Goal: Task Accomplishment & Management: Use online tool/utility

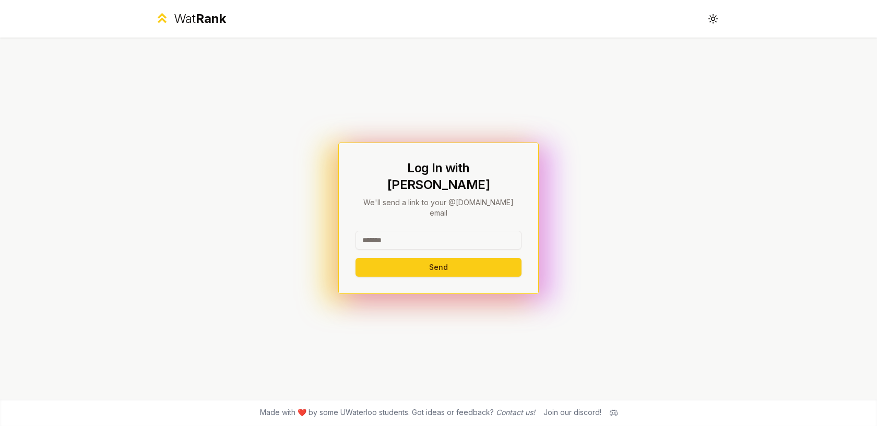
click at [470, 231] on input at bounding box center [438, 240] width 166 height 19
click at [513, 92] on div "Log In with WatIAM We'll send a link to your @[DOMAIN_NAME] email Send" at bounding box center [438, 218] width 601 height 361
click at [468, 231] on input at bounding box center [438, 240] width 166 height 19
type input "******"
click at [355, 258] on button "Send" at bounding box center [438, 267] width 166 height 19
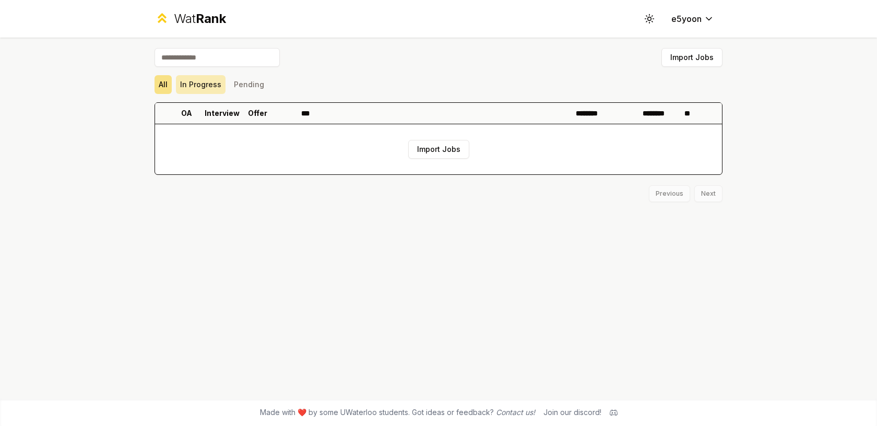
click at [202, 87] on button "In Progress" at bounding box center [201, 84] width 50 height 19
click at [239, 84] on button "Pending" at bounding box center [249, 84] width 39 height 19
click at [195, 84] on button "In Progress" at bounding box center [201, 84] width 50 height 19
click at [171, 81] on button "All" at bounding box center [163, 84] width 17 height 19
click at [697, 21] on html "Wat Rank Toggle theme e5yoon Import Jobs All In Progress Pending OA Interview O…" at bounding box center [438, 213] width 877 height 426
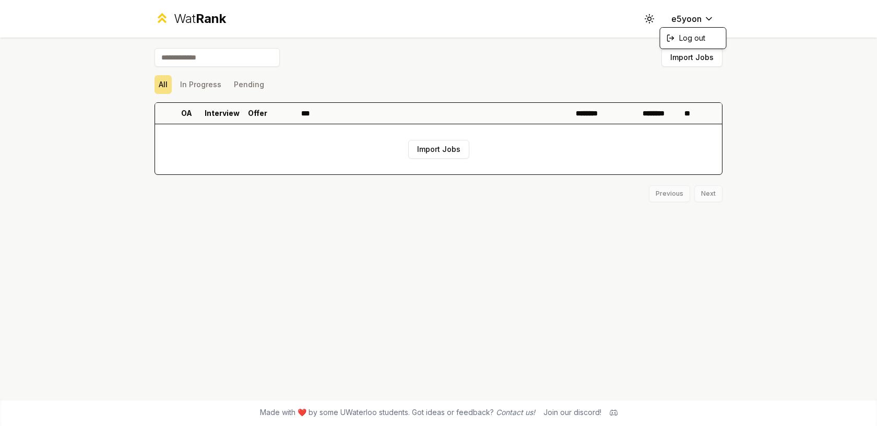
click at [646, 29] on html "Wat Rank Toggle theme e5yoon Import Jobs All In Progress Pending OA Interview O…" at bounding box center [438, 213] width 877 height 426
click at [647, 18] on icon at bounding box center [649, 19] width 10 height 10
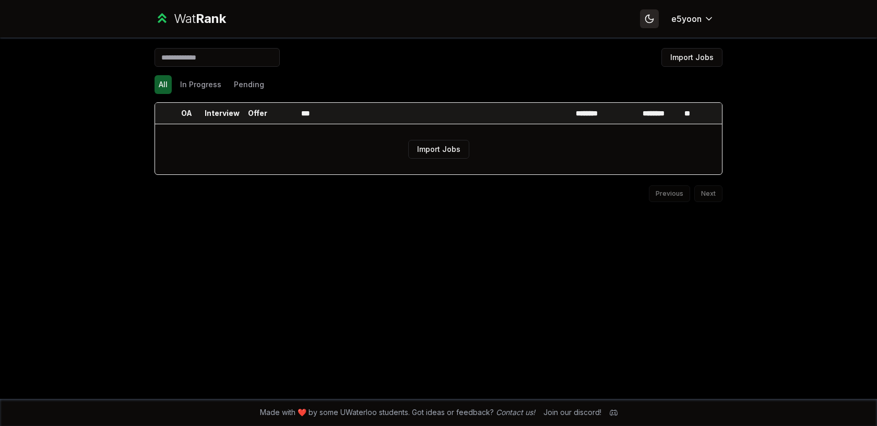
click at [647, 18] on icon at bounding box center [649, 19] width 10 height 10
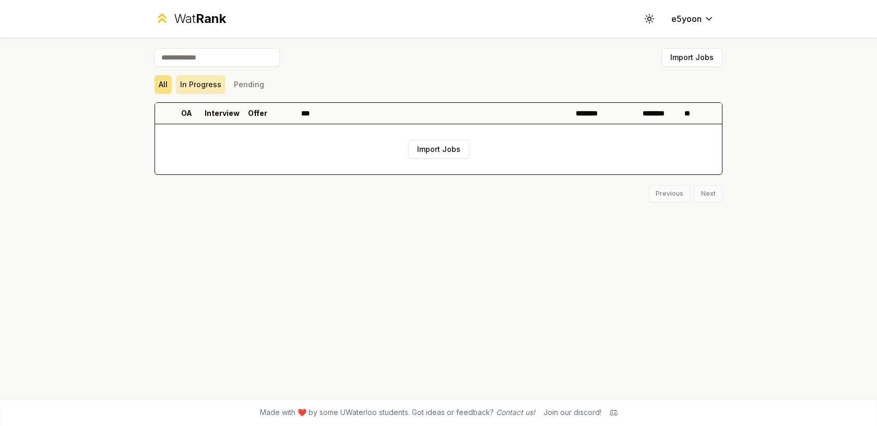
click at [196, 82] on button "In Progress" at bounding box center [201, 84] width 50 height 19
click at [241, 85] on button "Pending" at bounding box center [249, 84] width 39 height 19
click at [192, 82] on button "In Progress" at bounding box center [201, 84] width 50 height 19
click at [149, 80] on div "Import Jobs All In Progress Pending OA Interview Offer *** ******** ******** **…" at bounding box center [438, 218] width 601 height 361
click at [452, 153] on button "Import Jobs" at bounding box center [438, 149] width 61 height 19
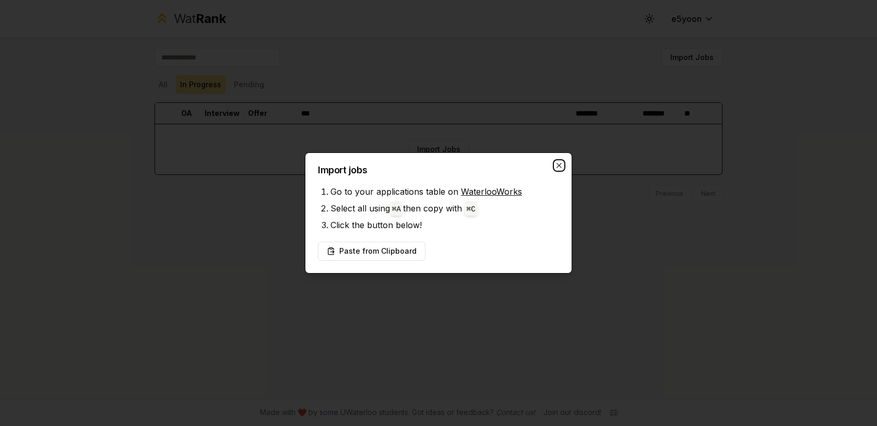
click at [559, 162] on icon "button" at bounding box center [559, 165] width 8 height 8
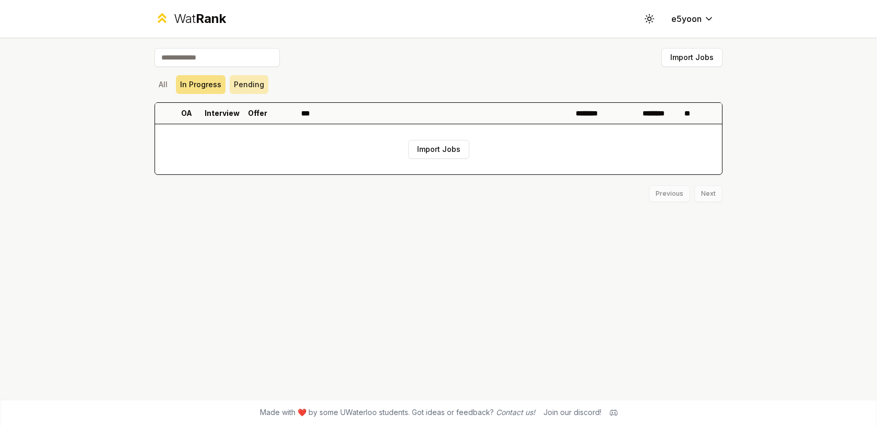
click at [242, 83] on button "Pending" at bounding box center [249, 84] width 39 height 19
click at [214, 85] on button "In Progress" at bounding box center [201, 84] width 50 height 19
click at [163, 82] on button "All" at bounding box center [163, 84] width 17 height 19
click at [443, 149] on button "Import Jobs" at bounding box center [438, 149] width 61 height 19
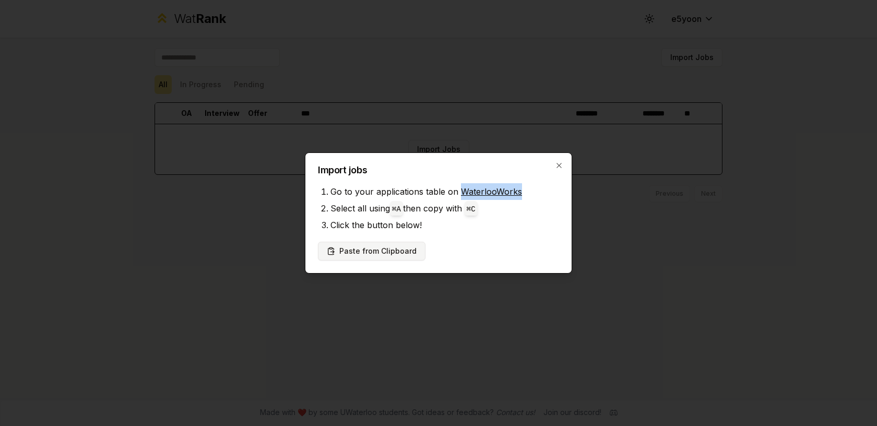
click at [396, 256] on button "Paste from Clipboard" at bounding box center [372, 251] width 108 height 19
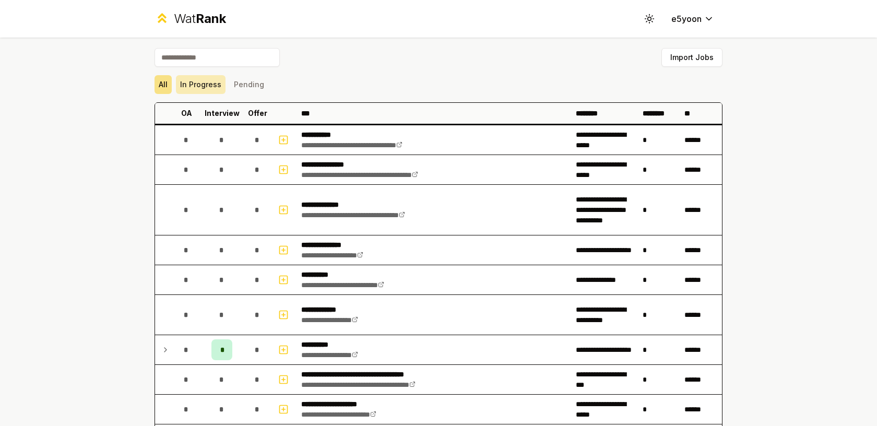
click at [204, 86] on button "In Progress" at bounding box center [201, 84] width 50 height 19
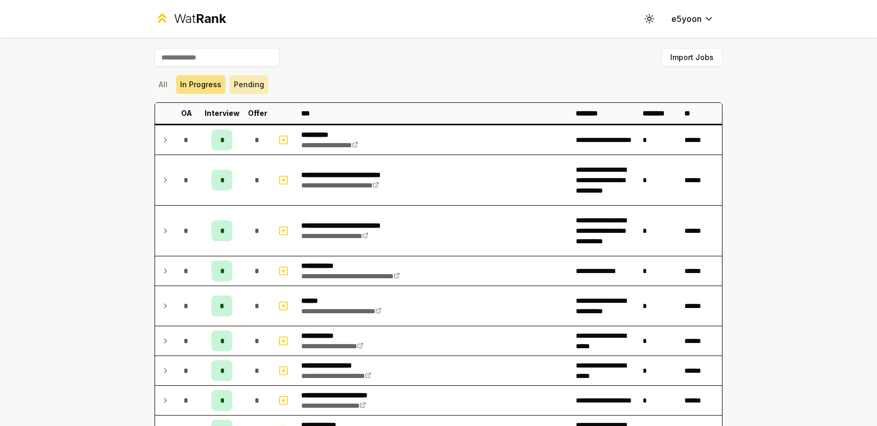
click at [242, 87] on button "Pending" at bounding box center [249, 84] width 39 height 19
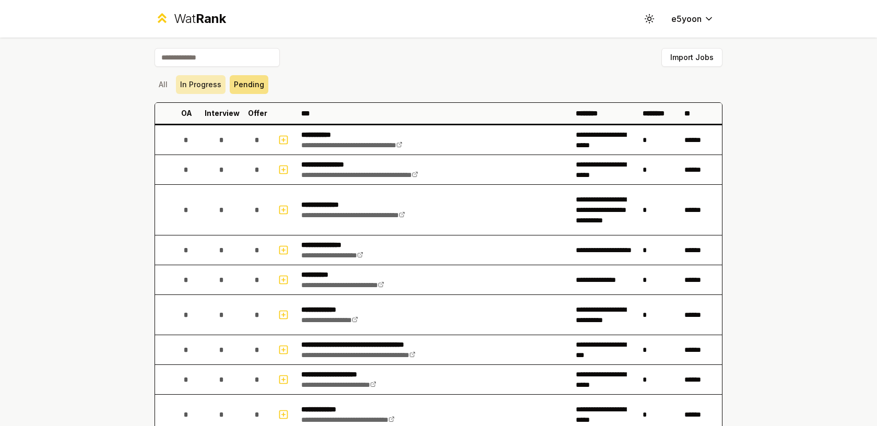
click at [205, 87] on button "In Progress" at bounding box center [201, 84] width 50 height 19
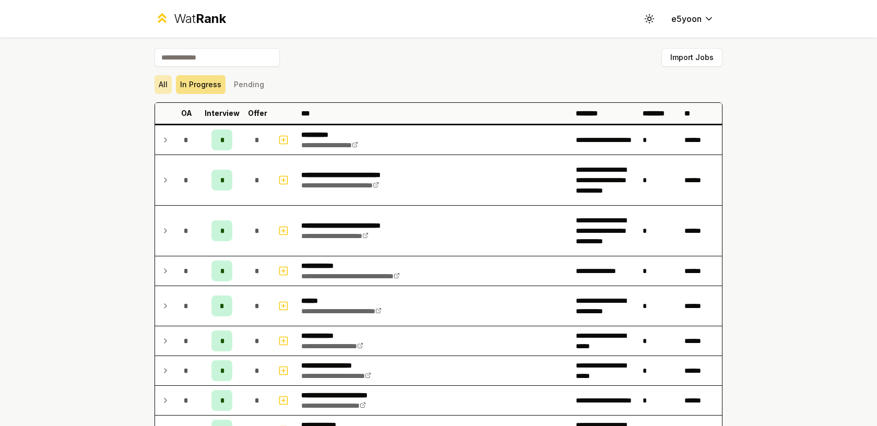
click at [168, 87] on button "All" at bounding box center [163, 84] width 17 height 19
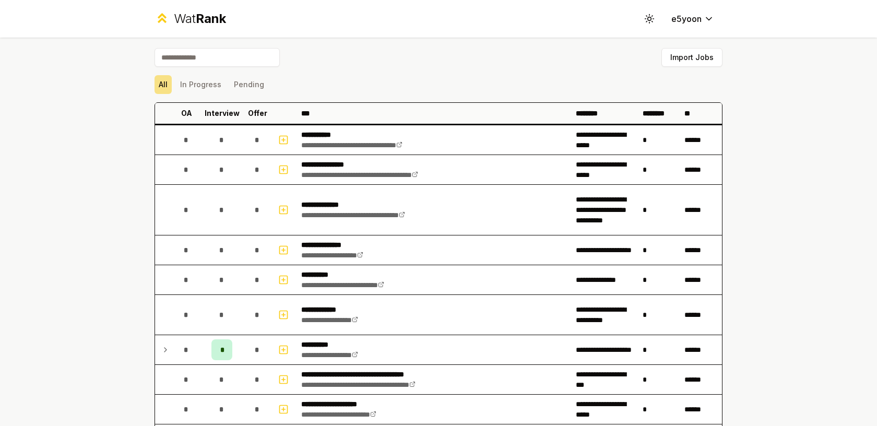
click at [252, 94] on div "All In Progress Pending" at bounding box center [439, 84] width 568 height 27
click at [212, 30] on div "Wat Rank Toggle theme e5yoon" at bounding box center [438, 19] width 601 height 38
click at [195, 24] on div "Wat Rank" at bounding box center [200, 18] width 52 height 17
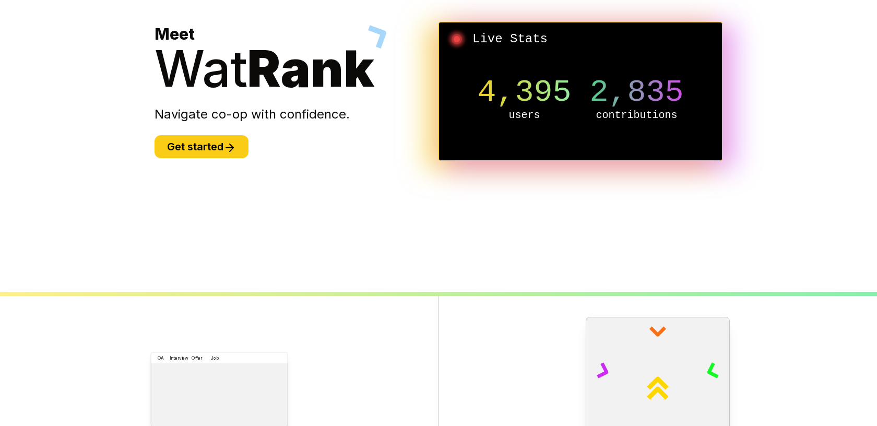
scroll to position [147, 0]
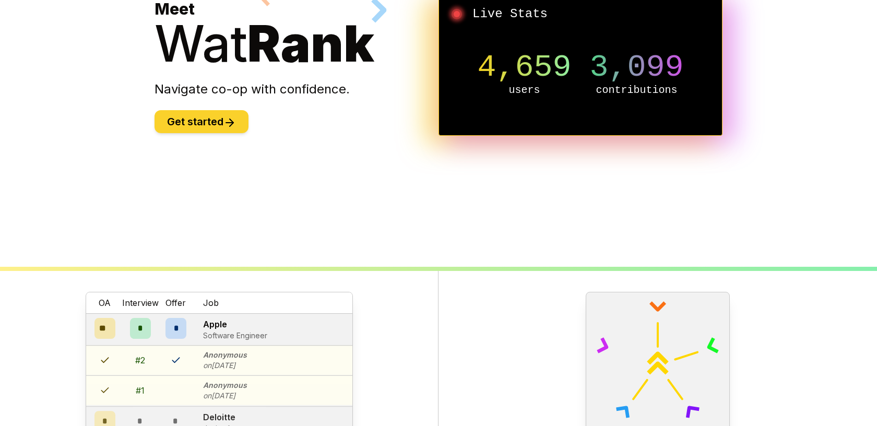
click at [201, 110] on button "Get started" at bounding box center [202, 121] width 94 height 23
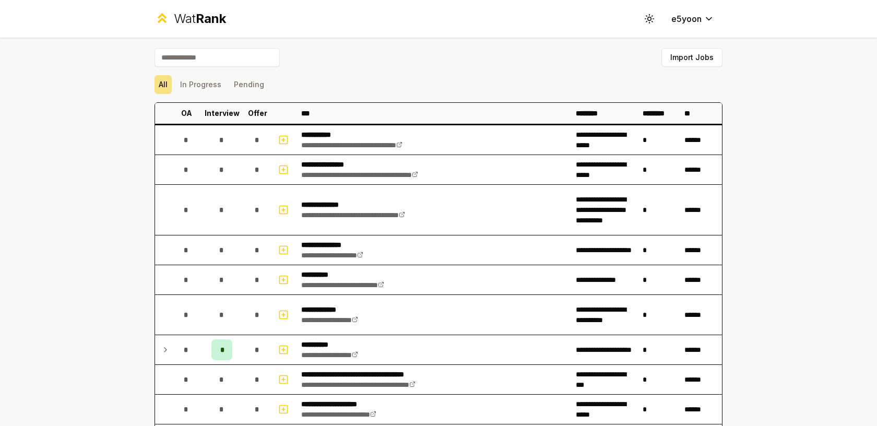
click at [204, 67] on div "Import Jobs" at bounding box center [439, 59] width 568 height 23
click at [202, 57] on input at bounding box center [217, 57] width 125 height 19
